Goal: Task Accomplishment & Management: Use online tool/utility

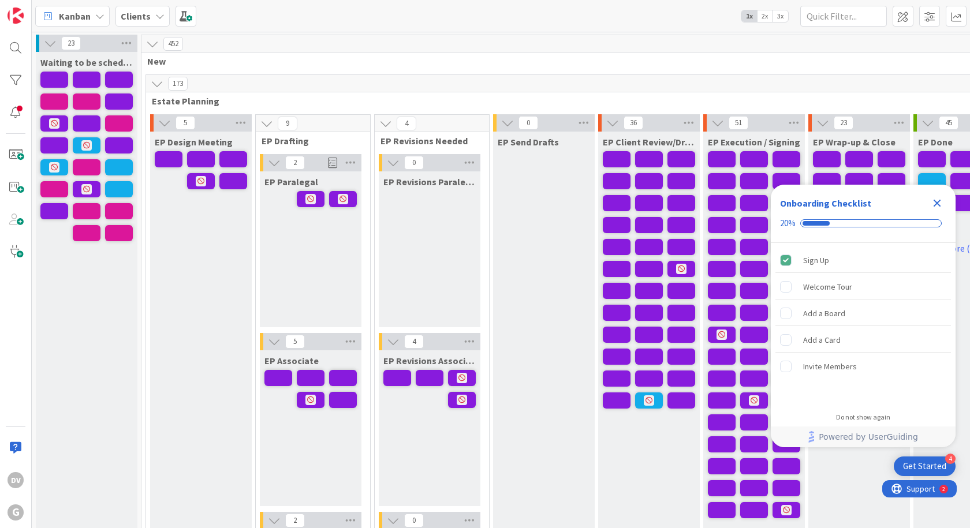
click at [99, 17] on icon at bounding box center [99, 16] width 9 height 9
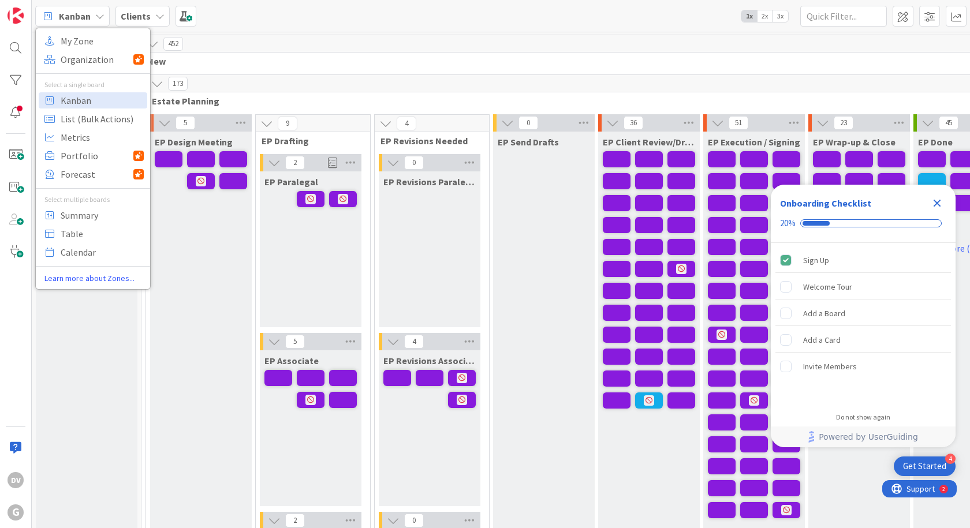
click at [88, 20] on span "Kanban" at bounding box center [75, 16] width 32 height 14
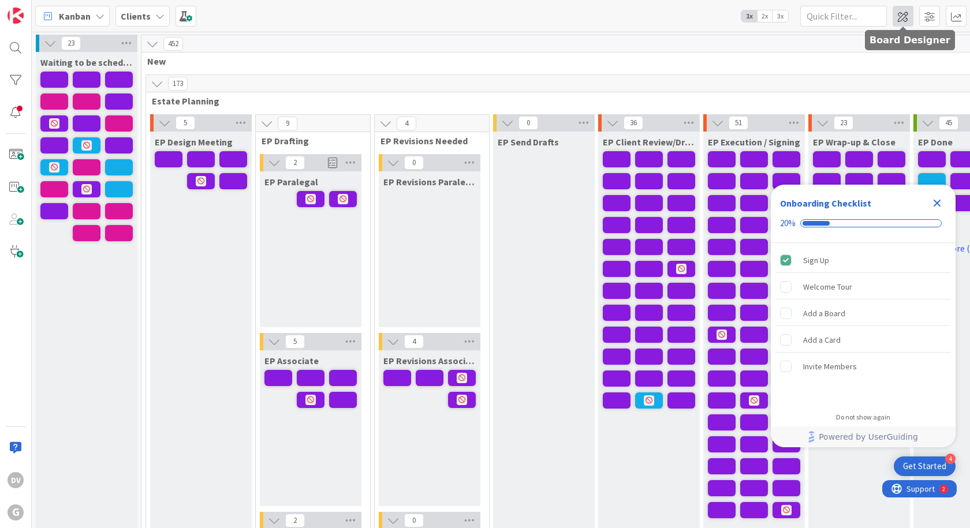
click at [908, 16] on span at bounding box center [903, 16] width 21 height 21
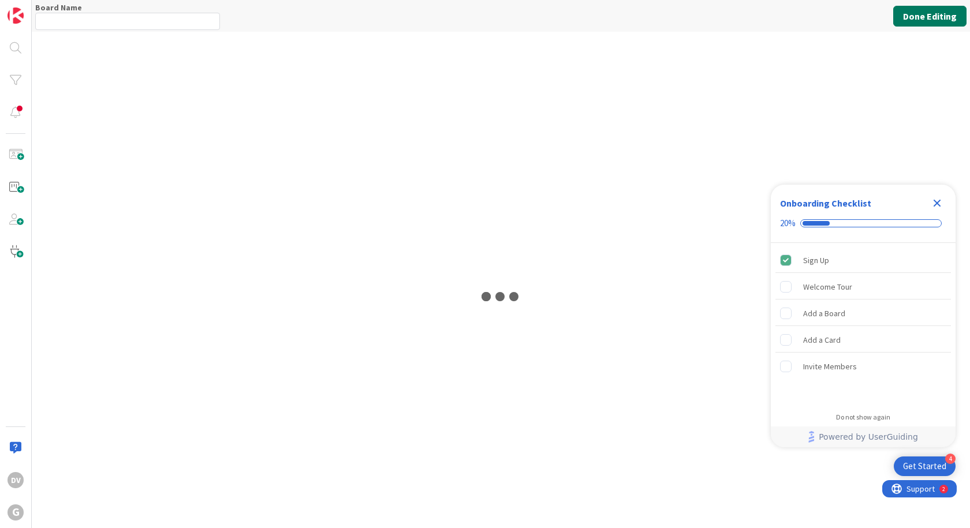
type input "Clients"
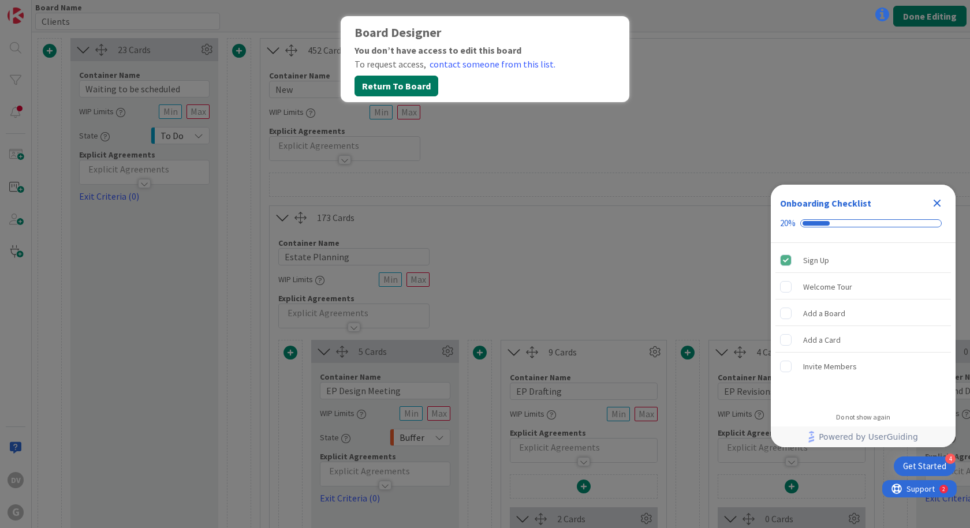
click at [396, 85] on button "Return To Board" at bounding box center [397, 86] width 84 height 21
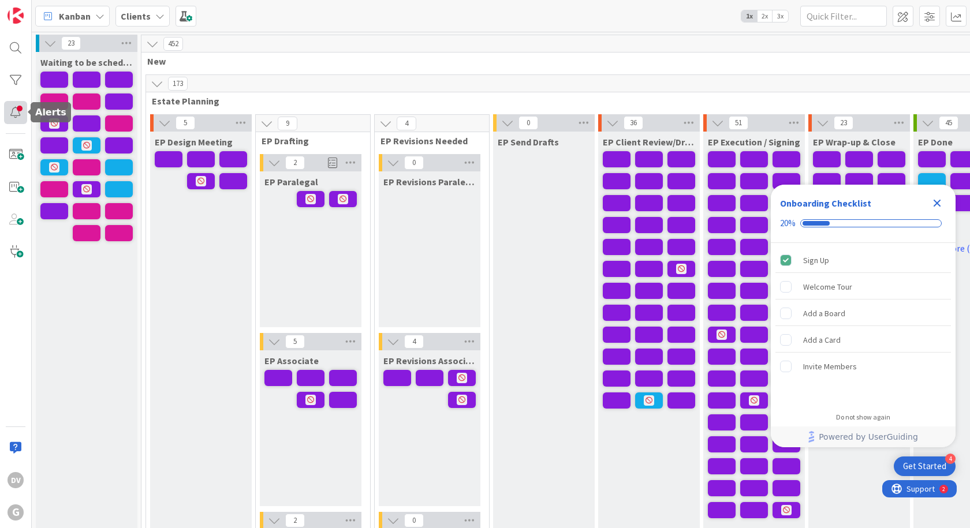
click at [14, 117] on div at bounding box center [15, 112] width 23 height 23
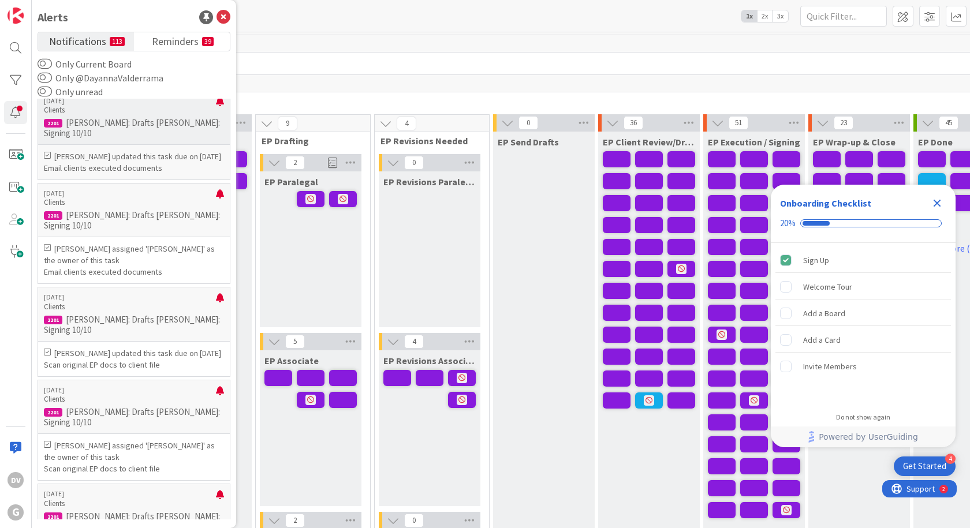
scroll to position [1039, 0]
click at [923, 13] on span at bounding box center [929, 16] width 21 height 21
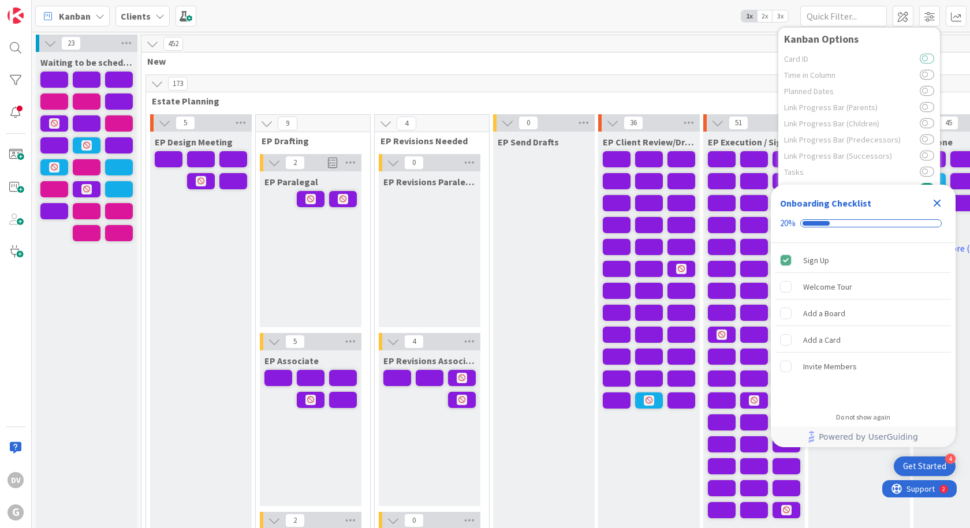
click at [926, 58] on button at bounding box center [927, 58] width 14 height 9
click at [928, 60] on button at bounding box center [927, 58] width 14 height 9
click at [936, 199] on icon "Close Checklist" at bounding box center [937, 203] width 14 height 14
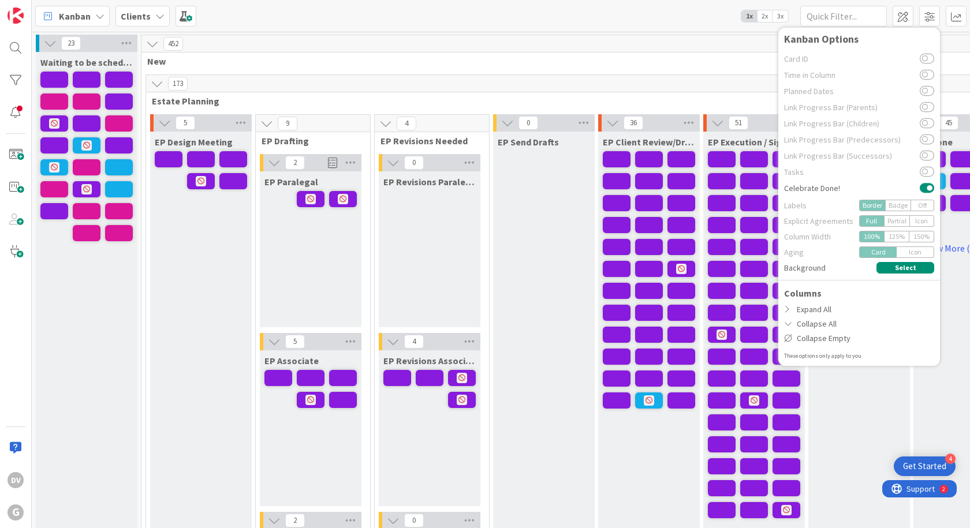
scroll to position [0, 0]
click at [935, 18] on span at bounding box center [929, 16] width 21 height 21
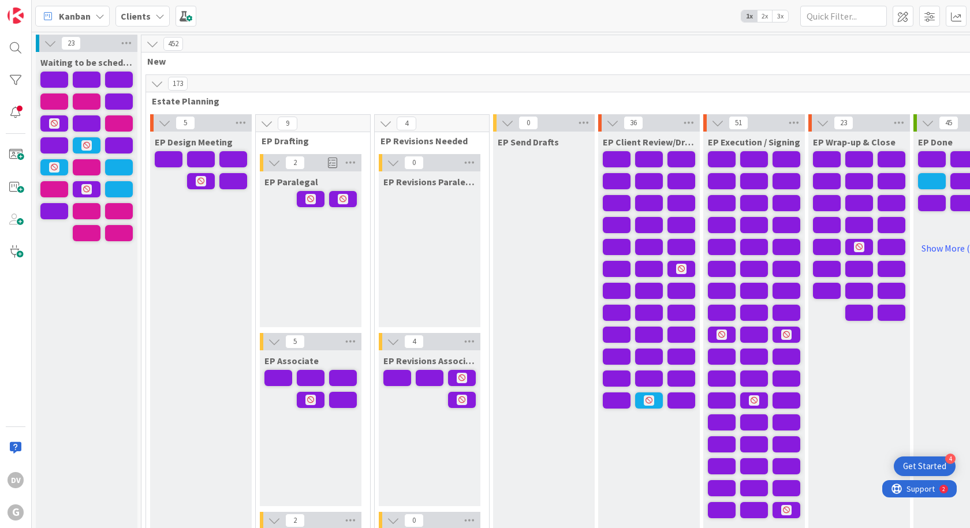
click at [770, 19] on span "2x" at bounding box center [765, 16] width 16 height 12
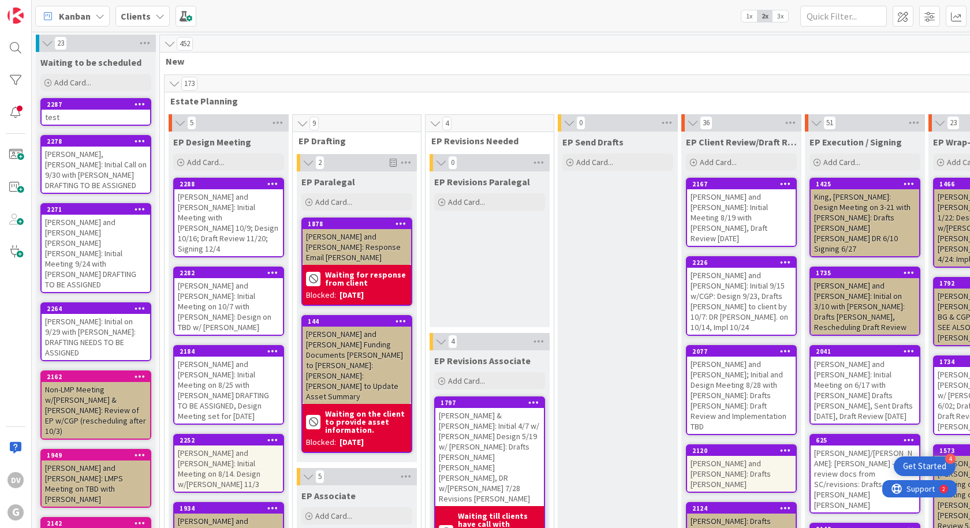
click at [783, 17] on span "3x" at bounding box center [781, 16] width 16 height 12
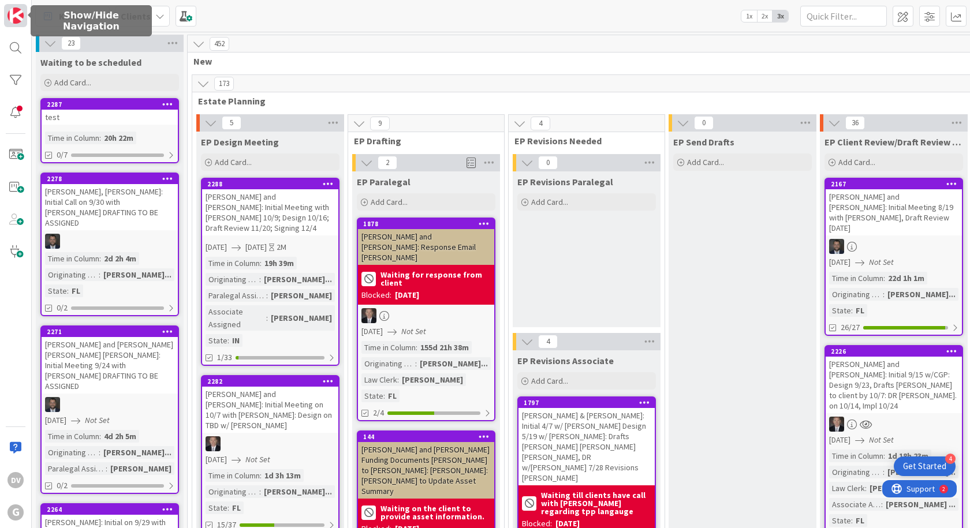
click at [12, 18] on img at bounding box center [16, 16] width 16 height 16
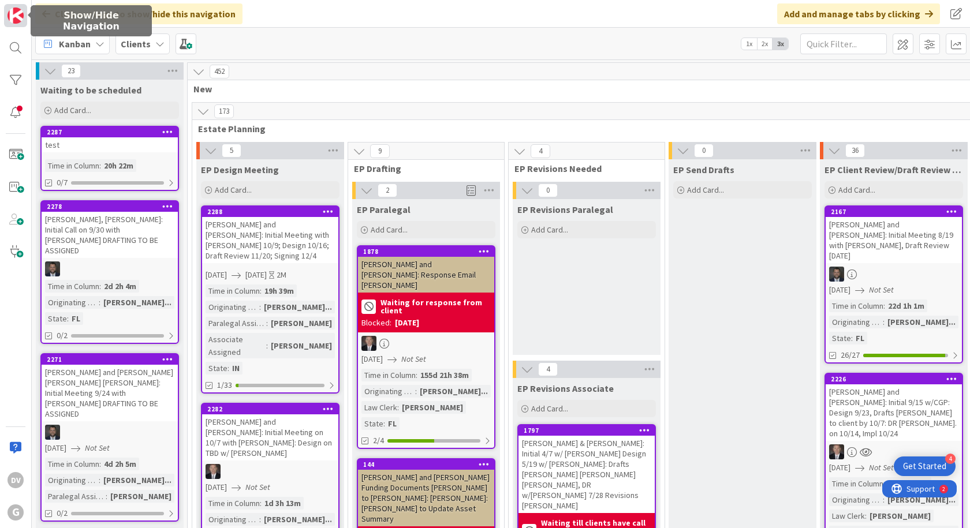
click at [12, 18] on img at bounding box center [16, 16] width 16 height 16
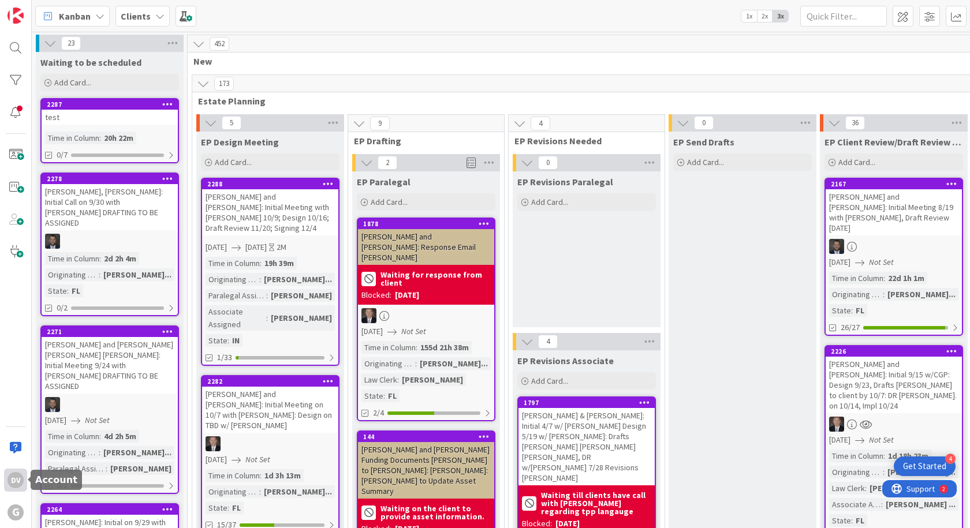
click at [17, 487] on div "DV" at bounding box center [16, 480] width 16 height 16
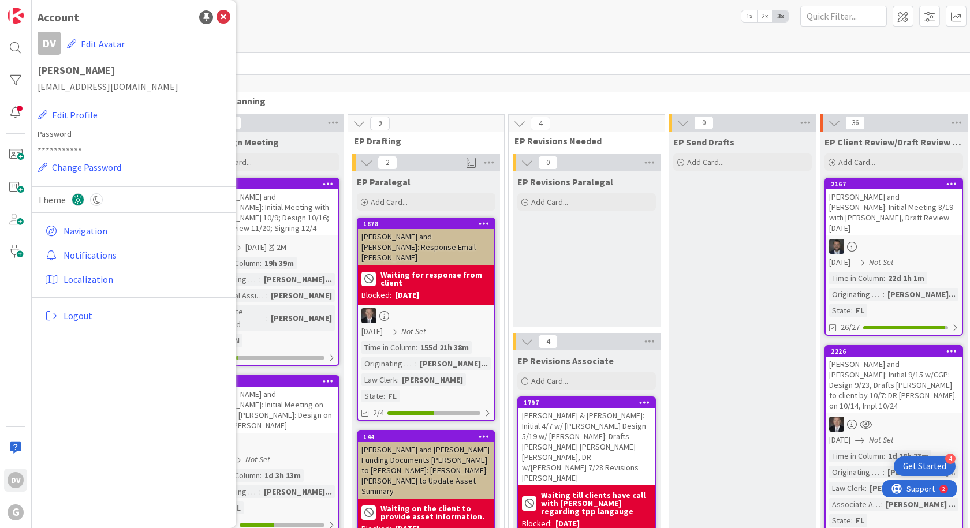
click at [226, 25] on div "Account" at bounding box center [134, 17] width 193 height 17
click at [225, 22] on icon at bounding box center [224, 17] width 14 height 14
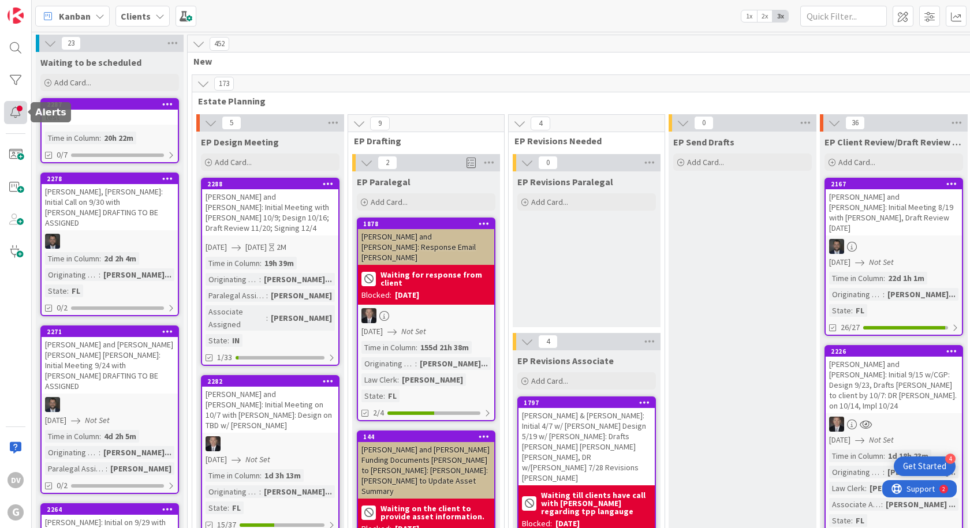
click at [19, 109] on div at bounding box center [15, 112] width 23 height 23
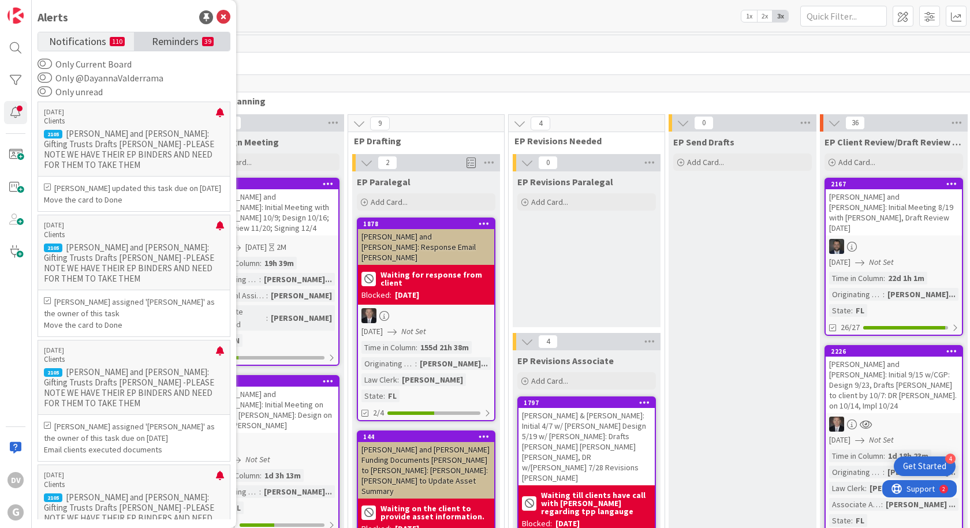
click at [185, 45] on span "Reminders" at bounding box center [175, 40] width 47 height 16
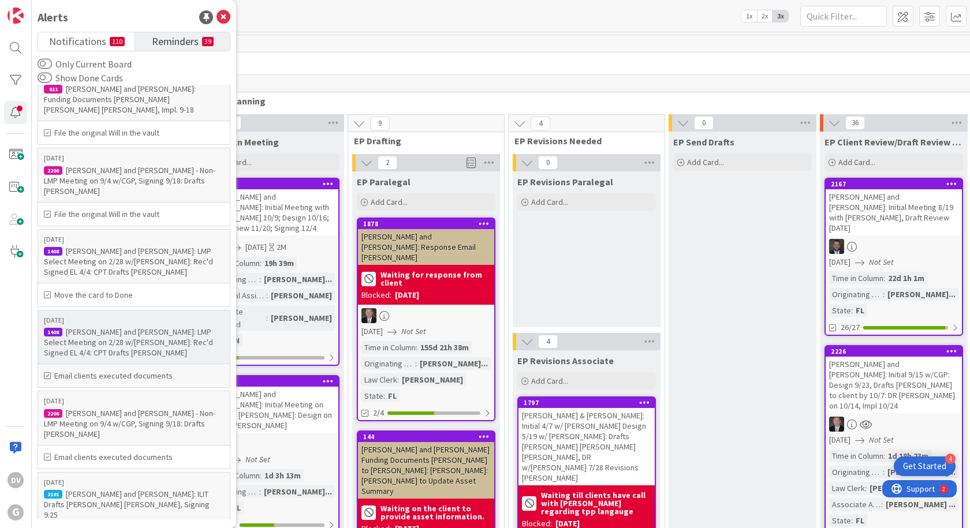
scroll to position [58, 0]
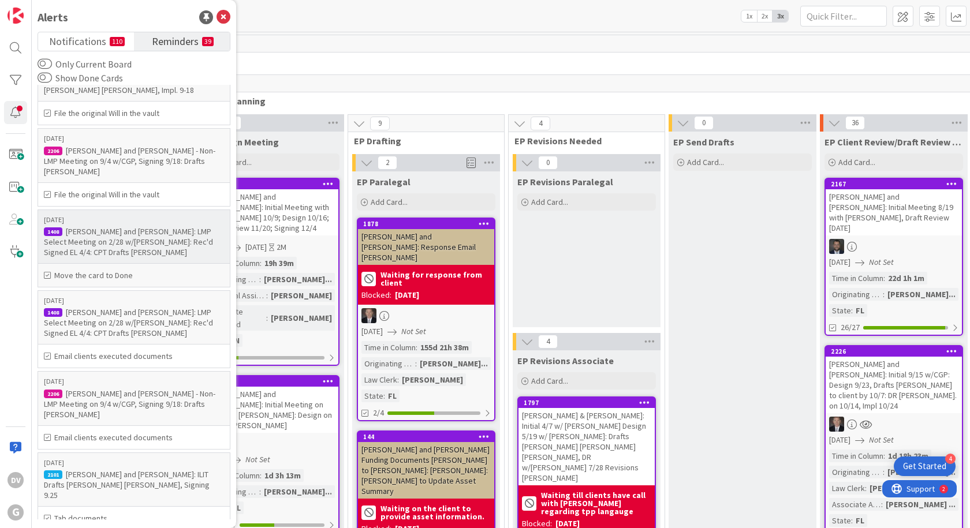
click at [120, 245] on div "DeAngelis, John and Kelly: LMP Select Meeting on 2/28 w/Brad: Rec'd Signed EL 4…" at bounding box center [134, 241] width 180 height 31
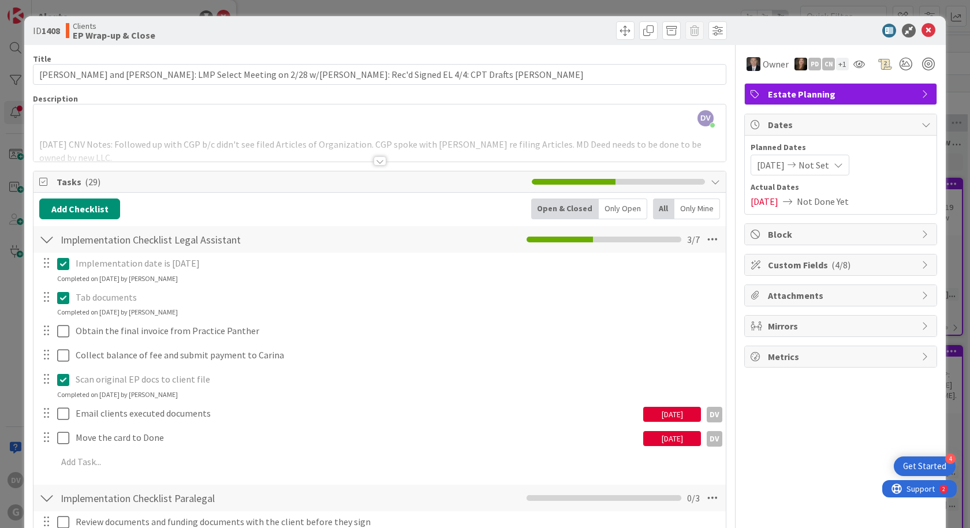
scroll to position [58, 0]
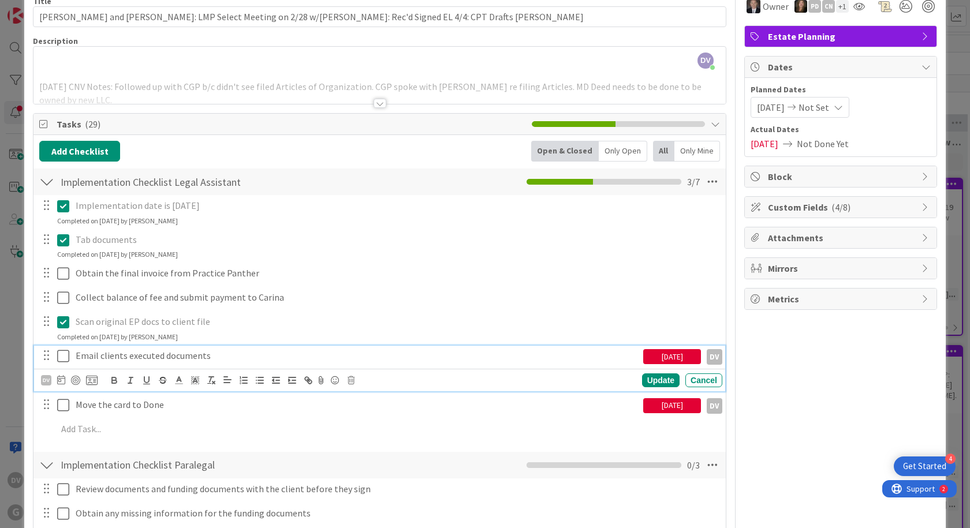
click at [68, 351] on icon at bounding box center [63, 356] width 12 height 14
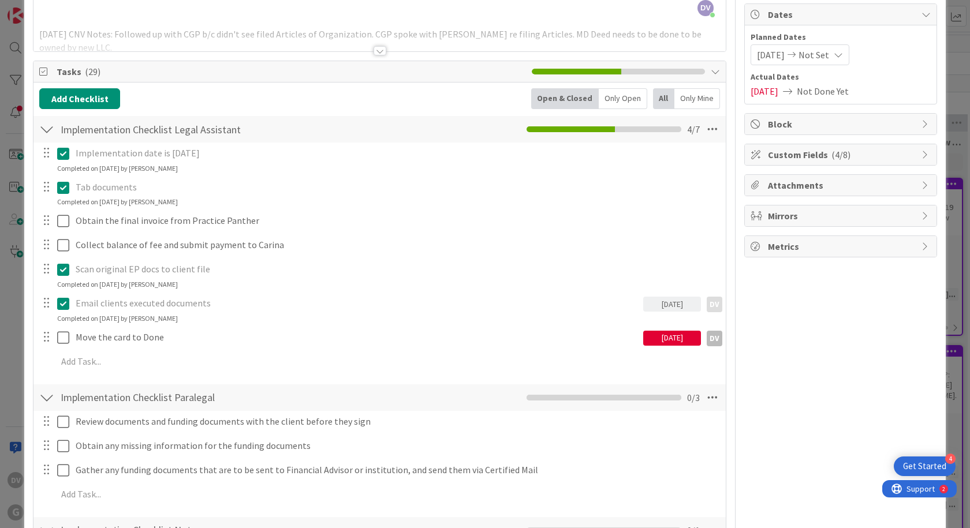
scroll to position [115, 0]
